Goal: Find specific page/section

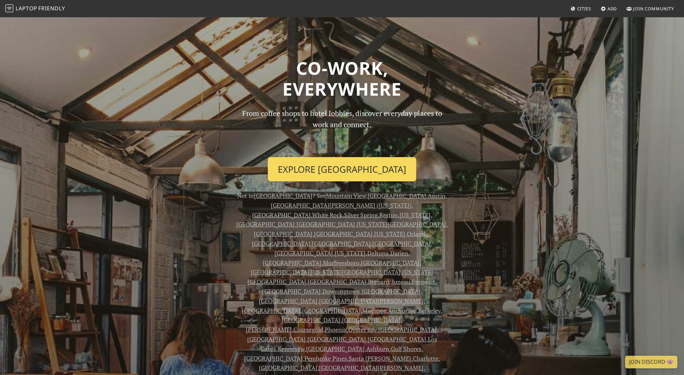
click at [304, 163] on link "Explore [GEOGRAPHIC_DATA]" at bounding box center [342, 169] width 148 height 25
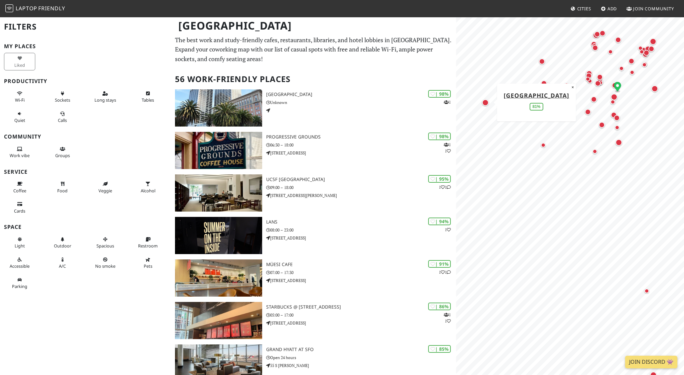
click at [485, 100] on div "Map marker" at bounding box center [485, 102] width 7 height 7
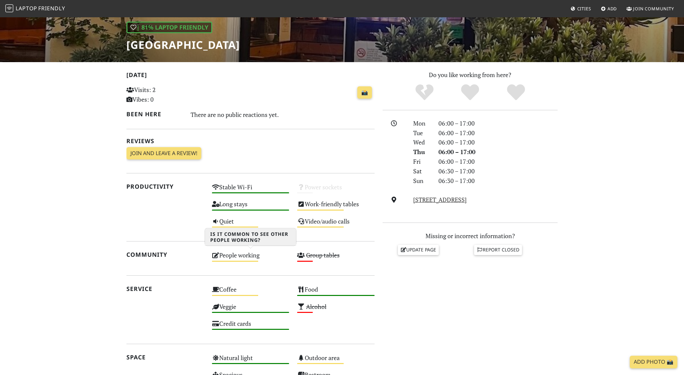
scroll to position [95, 0]
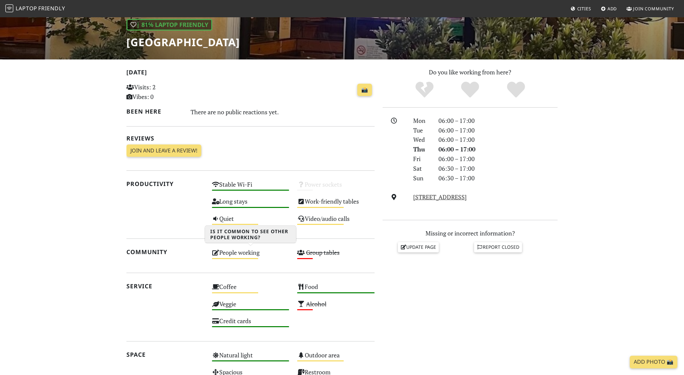
click at [240, 252] on div "People working Medium" at bounding box center [250, 255] width 85 height 17
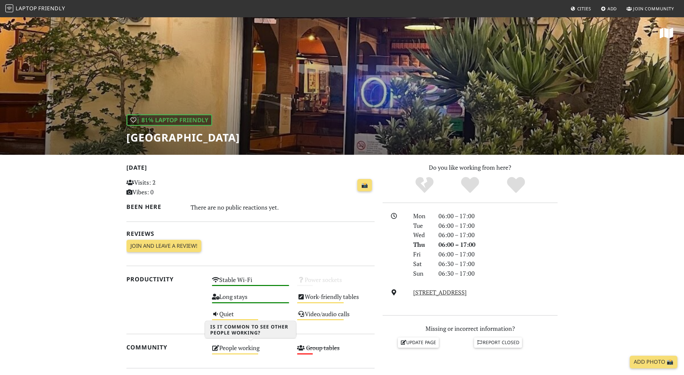
scroll to position [0, 0]
